Goal: Find specific page/section: Find specific page/section

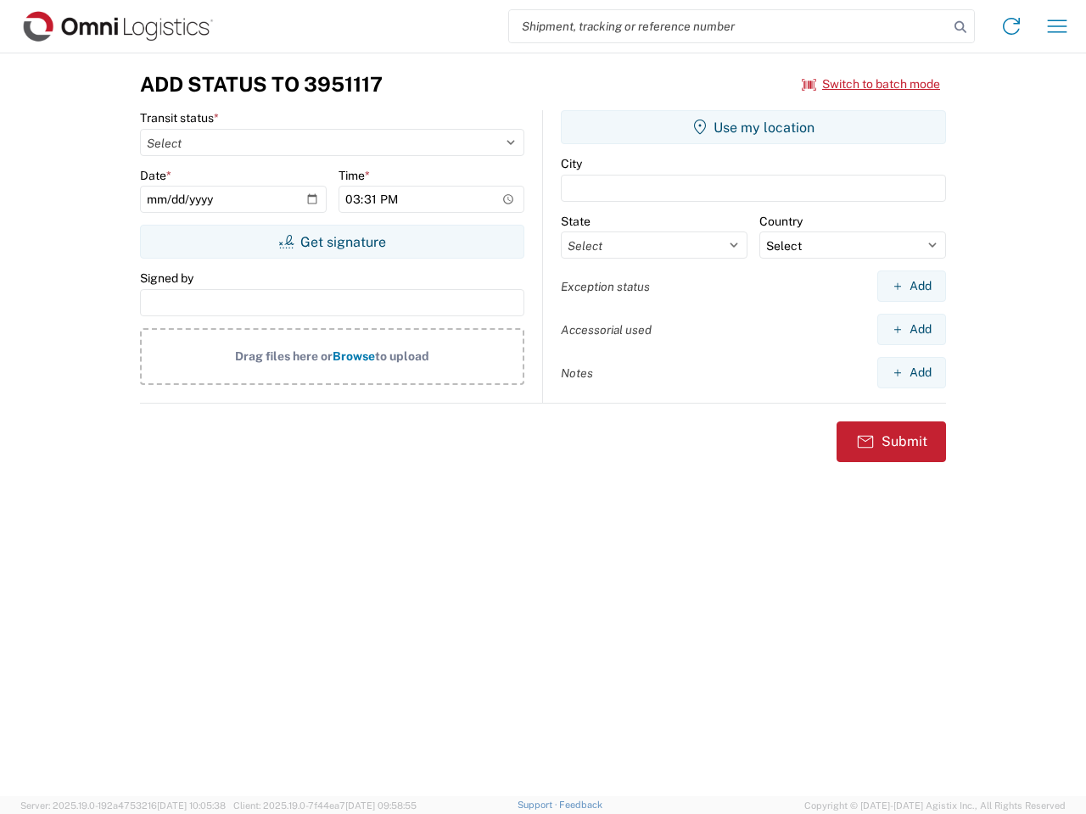
click at [729, 26] on input "search" at bounding box center [728, 26] width 439 height 32
click at [960, 27] on icon at bounding box center [960, 27] width 24 height 24
click at [1011, 26] on icon at bounding box center [1010, 26] width 27 height 27
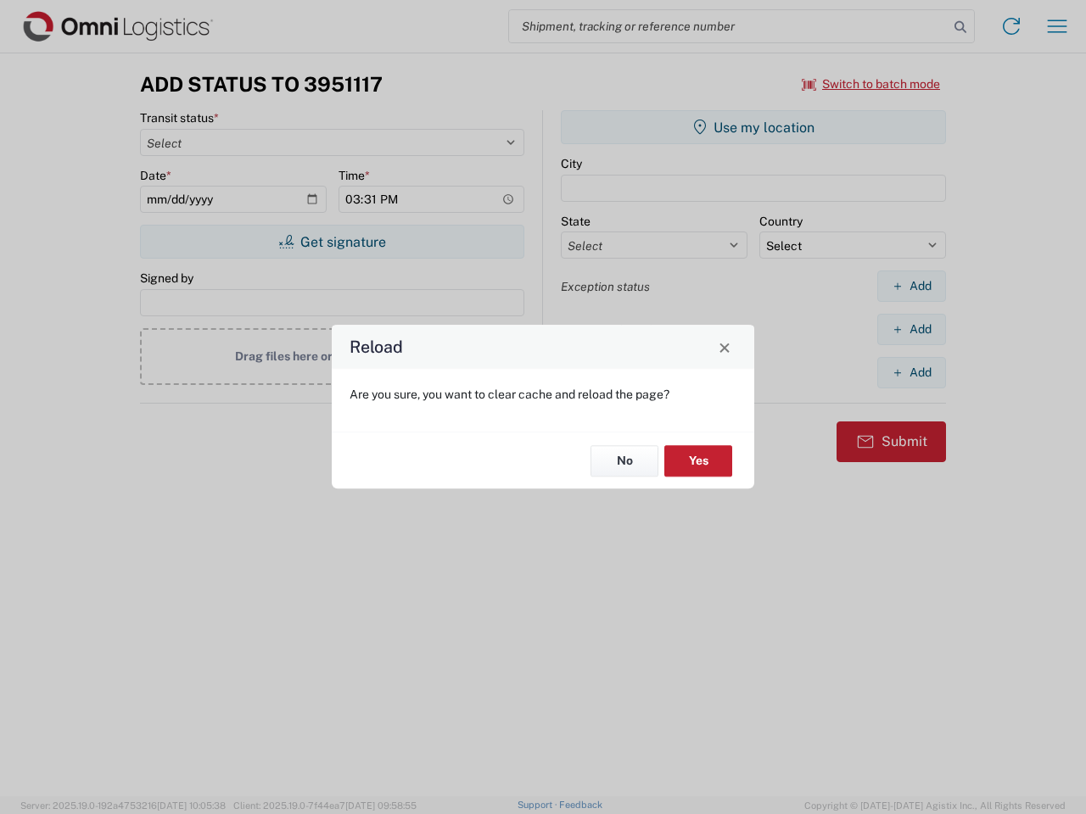
click at [1057, 26] on div "Reload Are you sure, you want to clear cache and reload the page? No Yes" at bounding box center [543, 407] width 1086 height 814
click at [871, 84] on div "Reload Are you sure, you want to clear cache and reload the page? No Yes" at bounding box center [543, 407] width 1086 height 814
click at [332, 242] on div "Reload Are you sure, you want to clear cache and reload the page? No Yes" at bounding box center [543, 407] width 1086 height 814
click at [753, 127] on div "Reload Are you sure, you want to clear cache and reload the page? No Yes" at bounding box center [543, 407] width 1086 height 814
click at [911, 286] on div "Reload Are you sure, you want to clear cache and reload the page? No Yes" at bounding box center [543, 407] width 1086 height 814
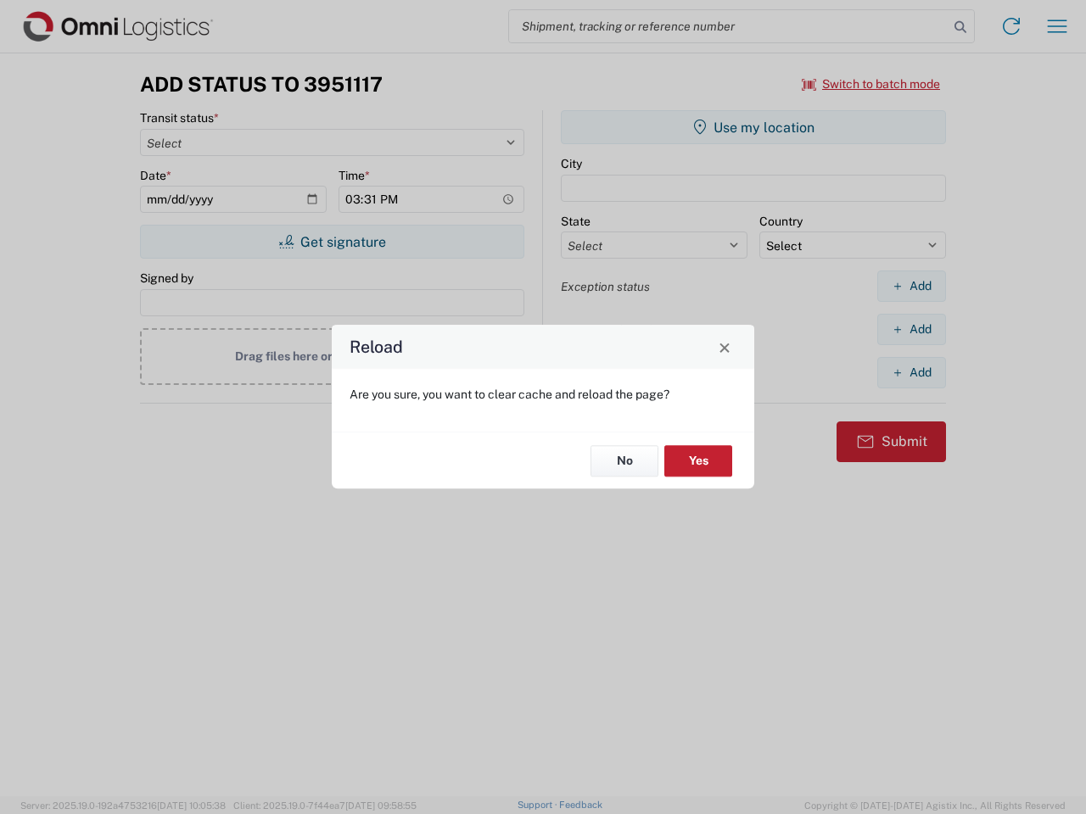
click at [911, 329] on div "Reload Are you sure, you want to clear cache and reload the page? No Yes" at bounding box center [543, 407] width 1086 height 814
click at [911, 372] on div "Reload Are you sure, you want to clear cache and reload the page? No Yes" at bounding box center [543, 407] width 1086 height 814
